Goal: Navigation & Orientation: Find specific page/section

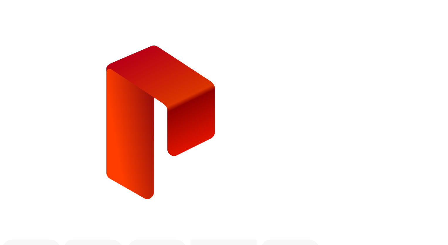
type input "**********"
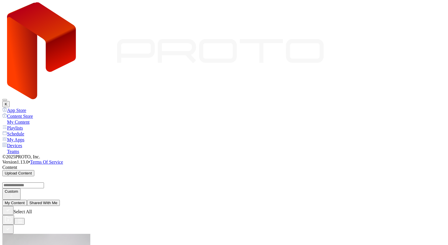
click at [35, 107] on div "App Store" at bounding box center [224, 110] width 444 height 6
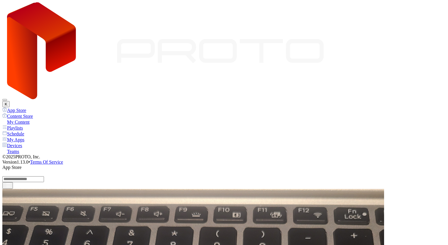
click at [33, 113] on div "Content Store" at bounding box center [224, 116] width 444 height 6
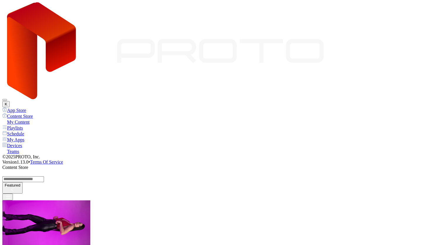
click at [29, 119] on div "My Content" at bounding box center [224, 122] width 444 height 6
